Goal: Task Accomplishment & Management: Manage account settings

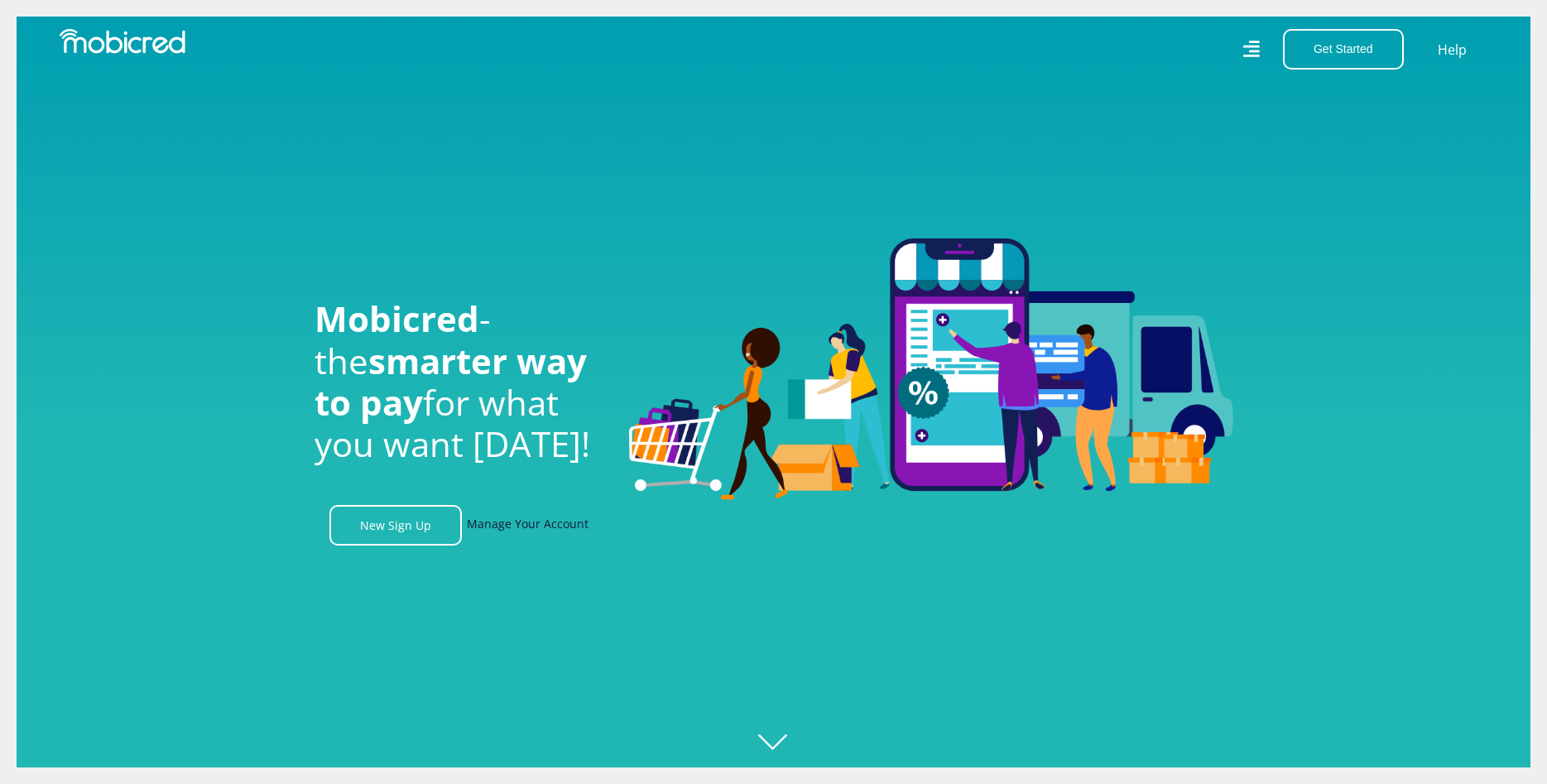
click at [500, 526] on link "Manage Your Account" at bounding box center [528, 525] width 122 height 40
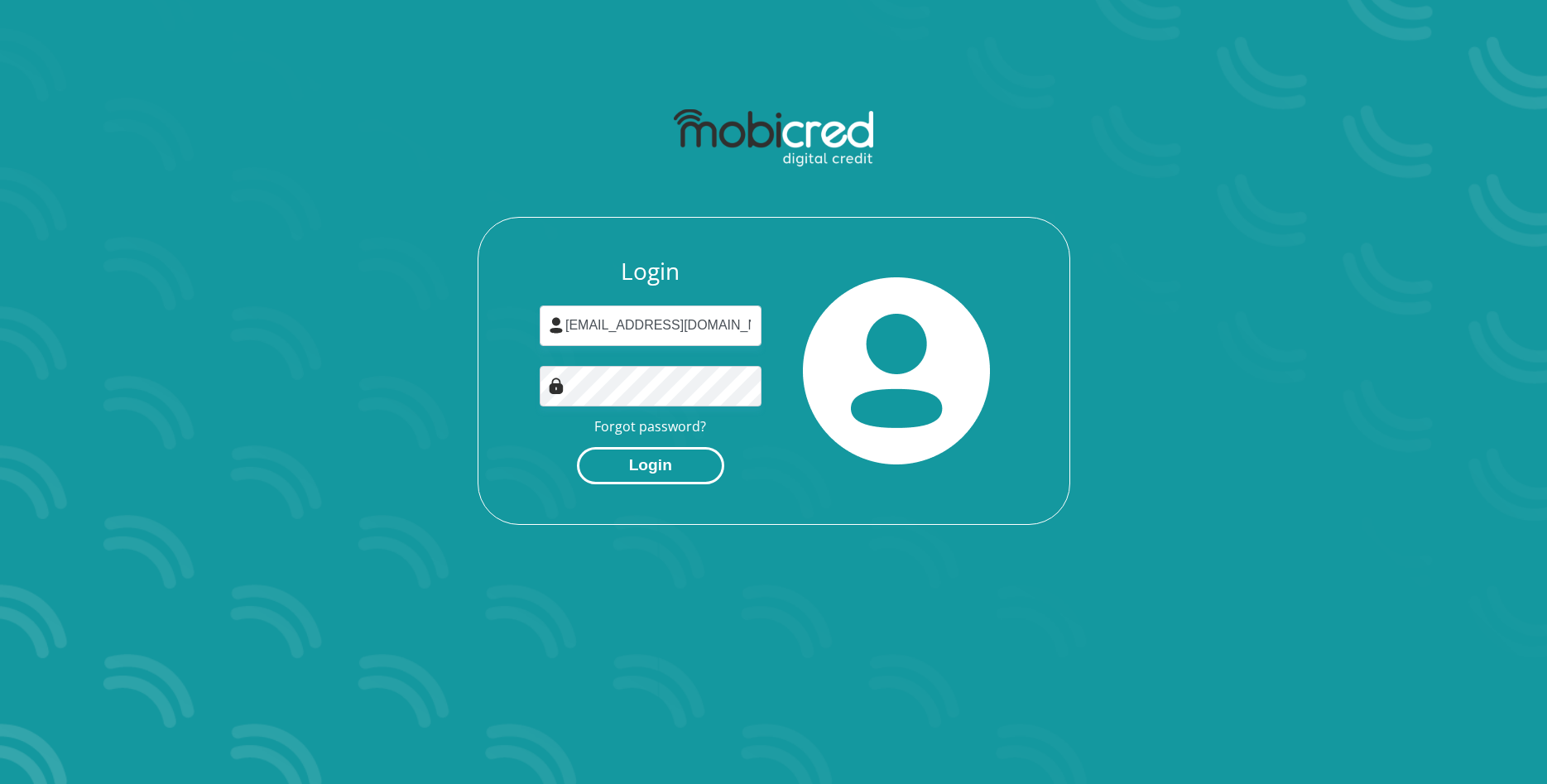
click at [646, 469] on button "Login" at bounding box center [651, 465] width 148 height 37
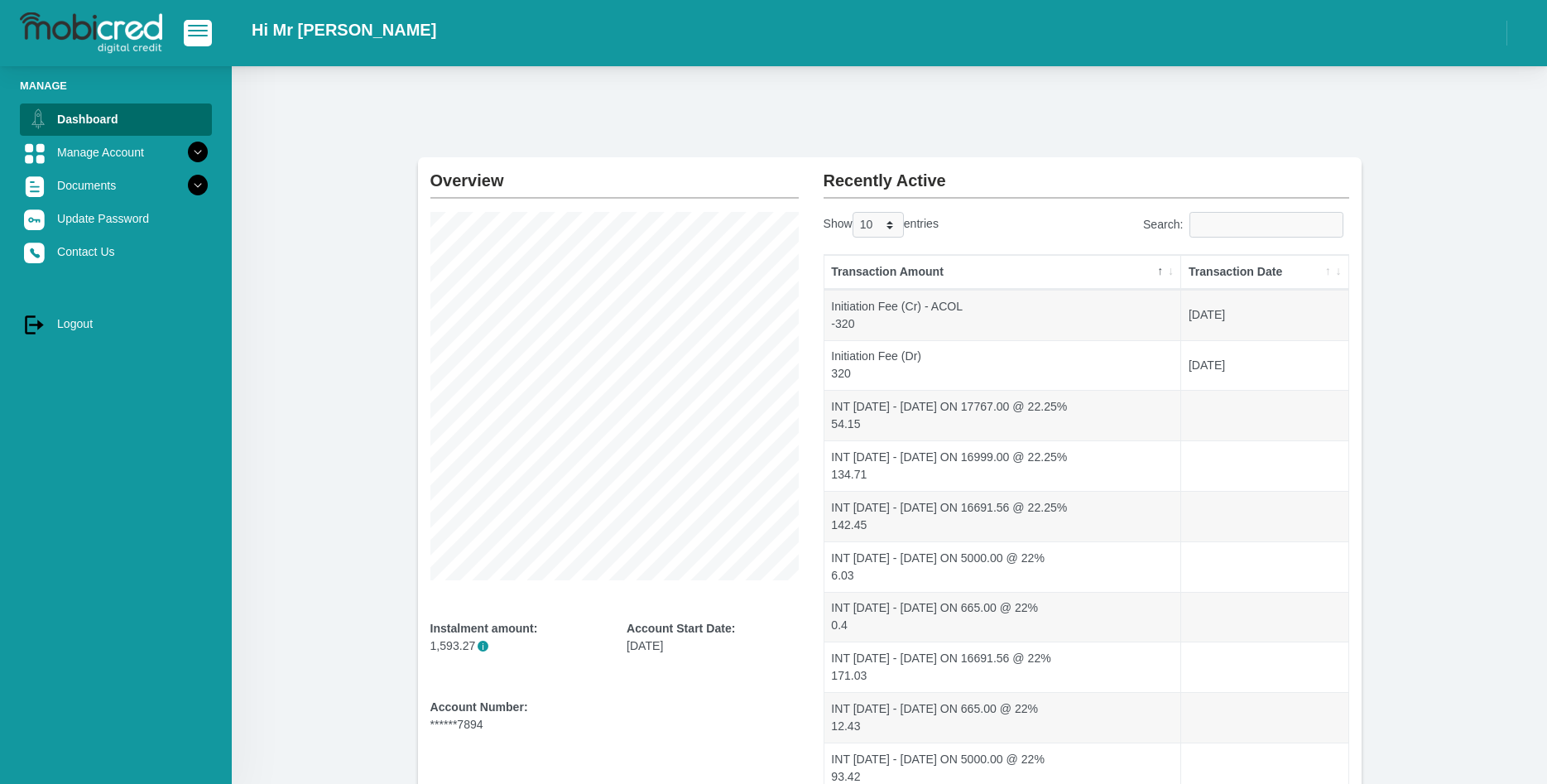
scroll to position [149, 0]
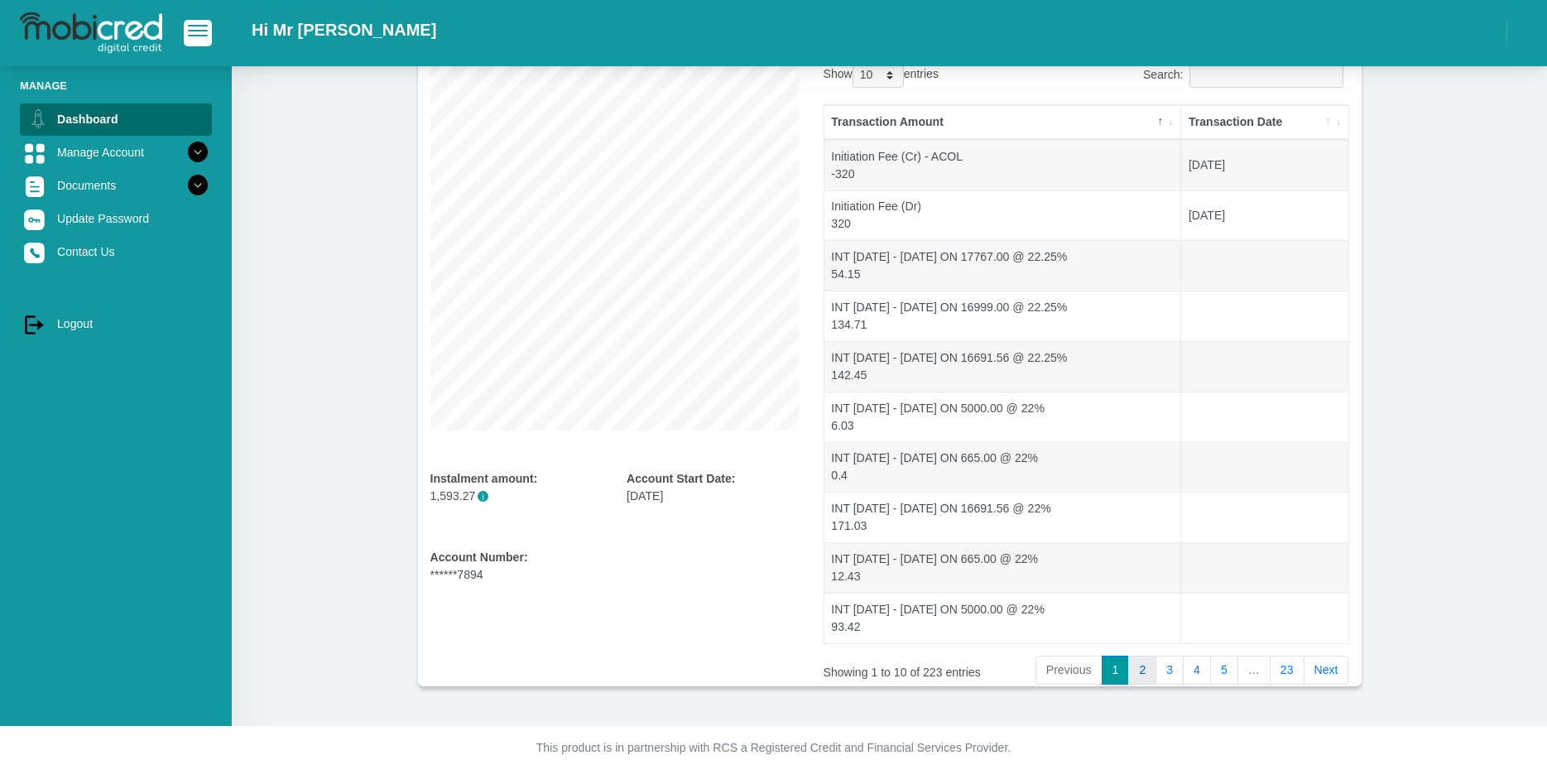
click at [1154, 675] on link "2" at bounding box center [1142, 670] width 28 height 30
click at [1287, 673] on link "23" at bounding box center [1287, 670] width 34 height 30
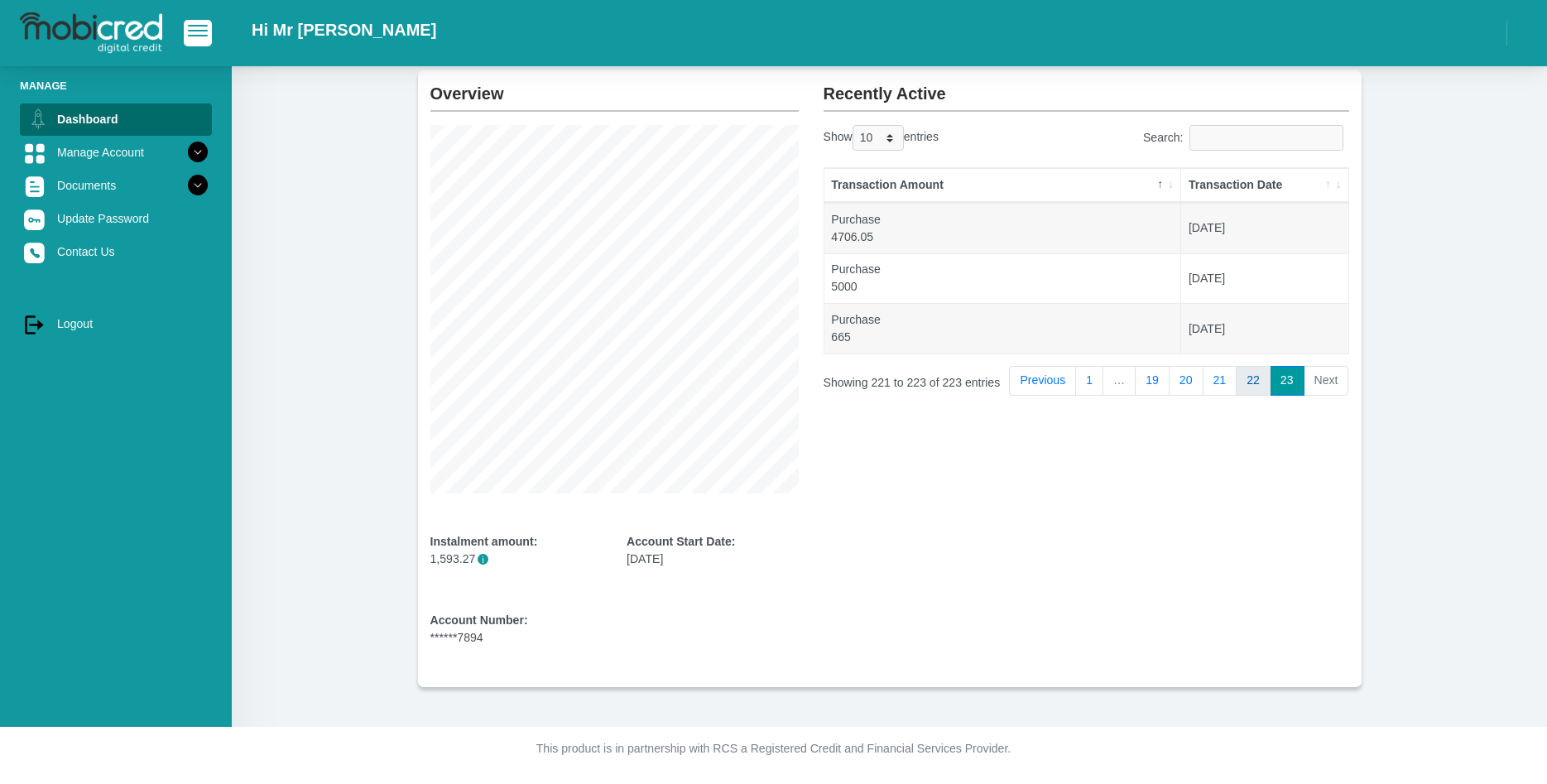
click at [1246, 380] on link "22" at bounding box center [1253, 380] width 34 height 30
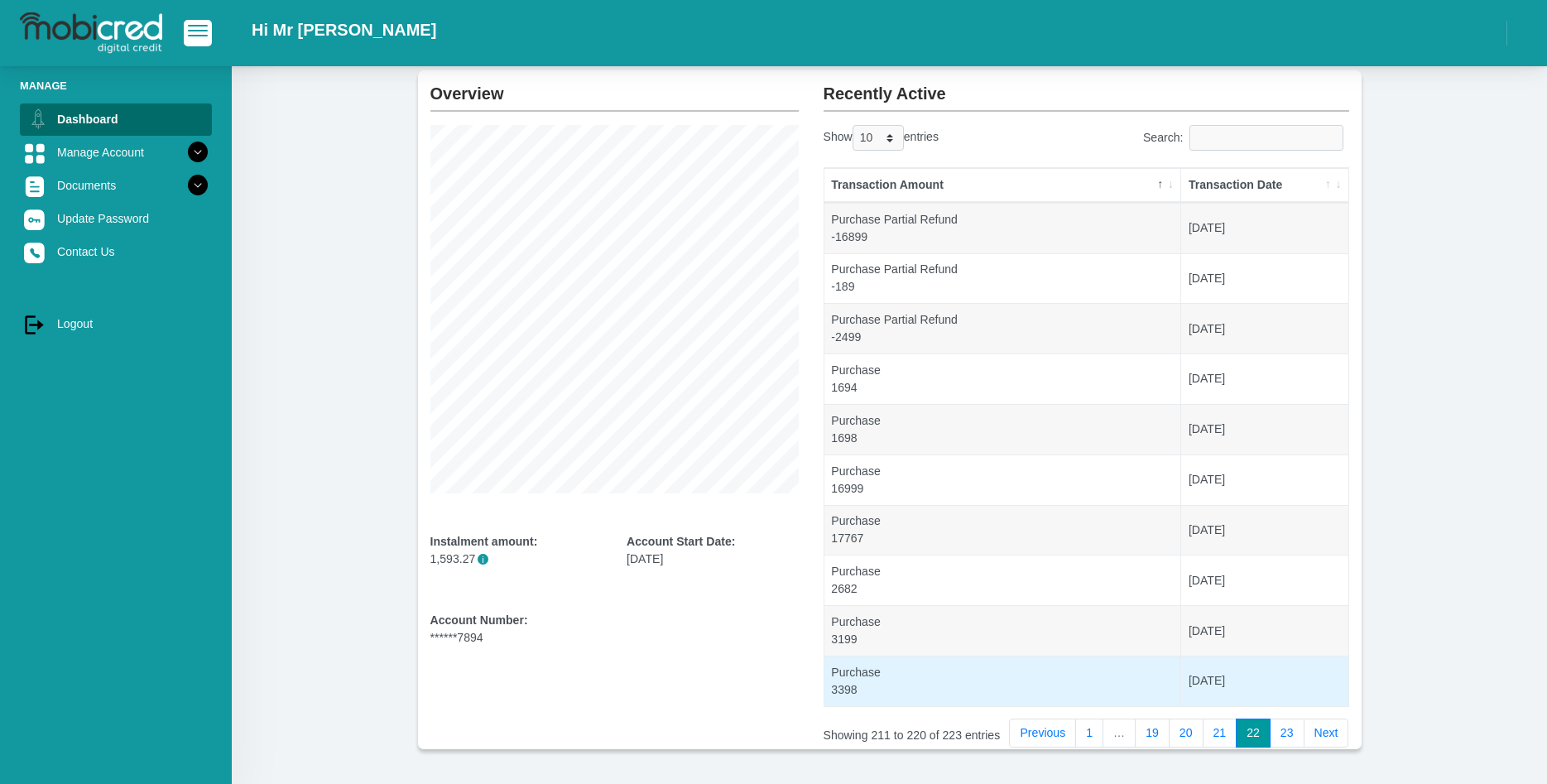
scroll to position [149, 0]
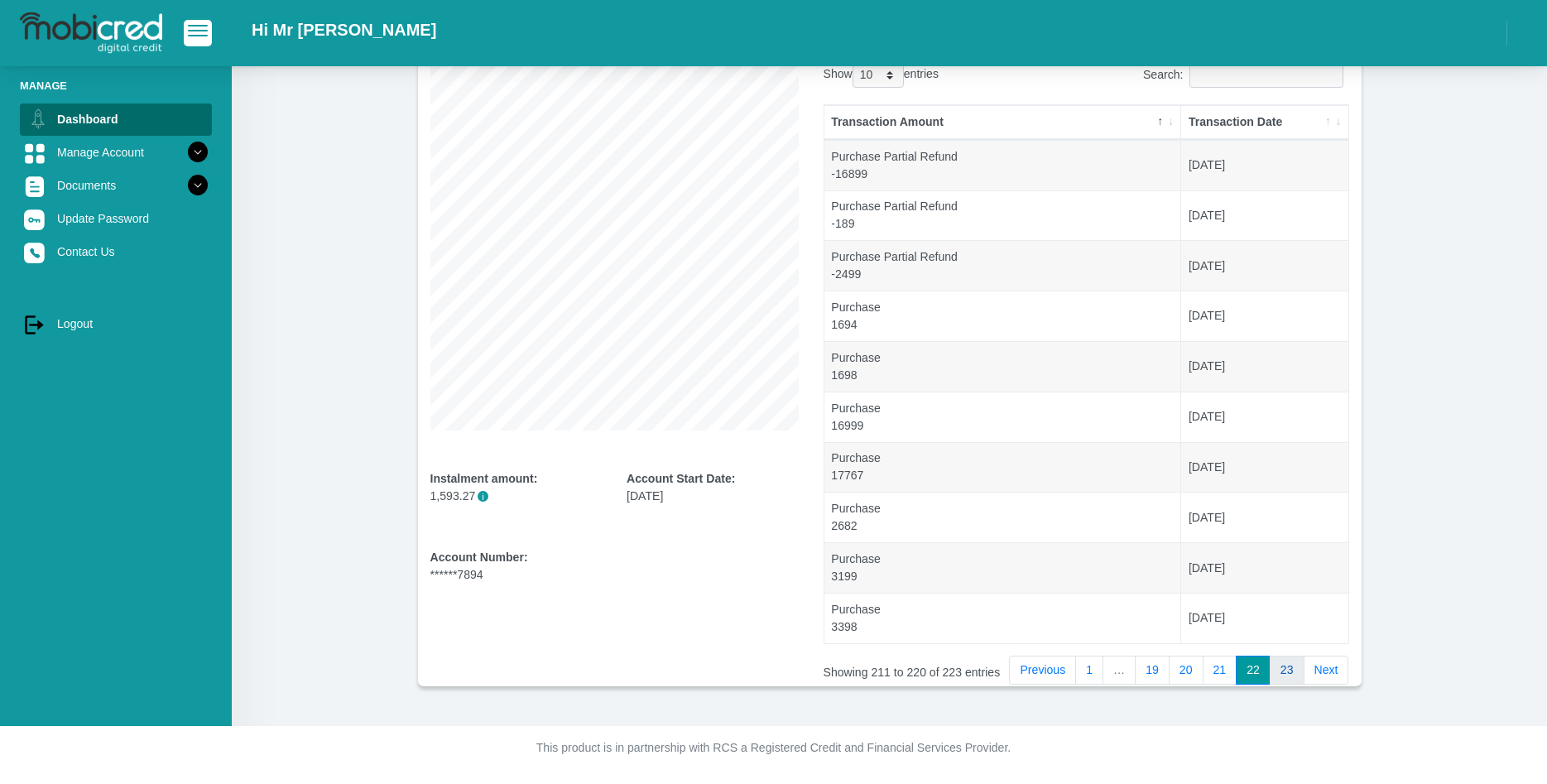
click at [1291, 673] on link "23" at bounding box center [1287, 670] width 34 height 30
